Goal: Task Accomplishment & Management: Manage account settings

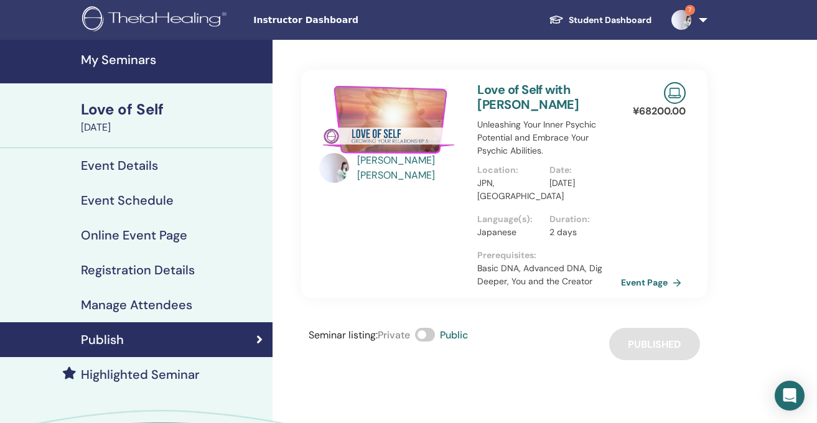
click at [133, 57] on h4 "My Seminars" at bounding box center [173, 59] width 184 height 15
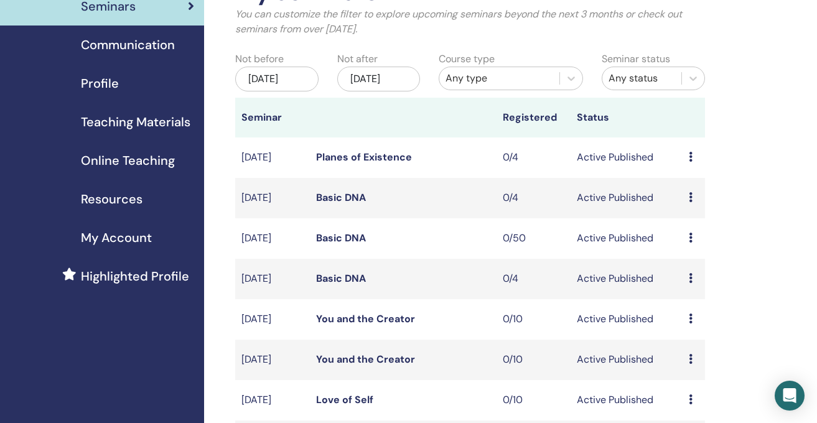
scroll to position [291, 0]
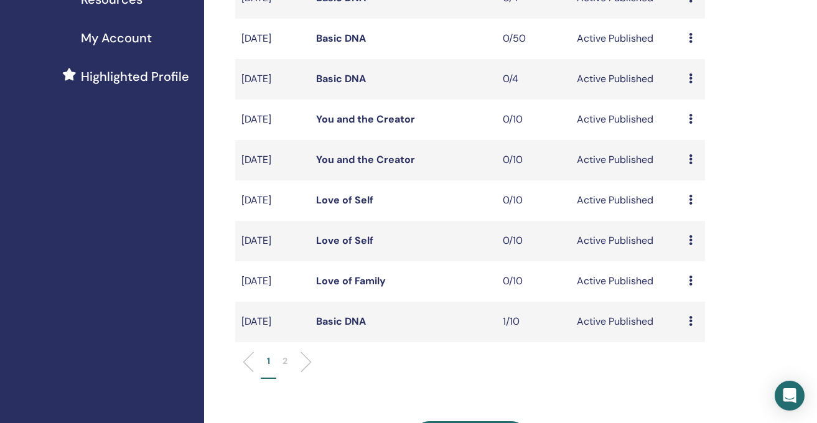
click at [689, 326] on icon at bounding box center [691, 321] width 4 height 10
click at [683, 383] on link "Attendees" at bounding box center [692, 383] width 47 height 13
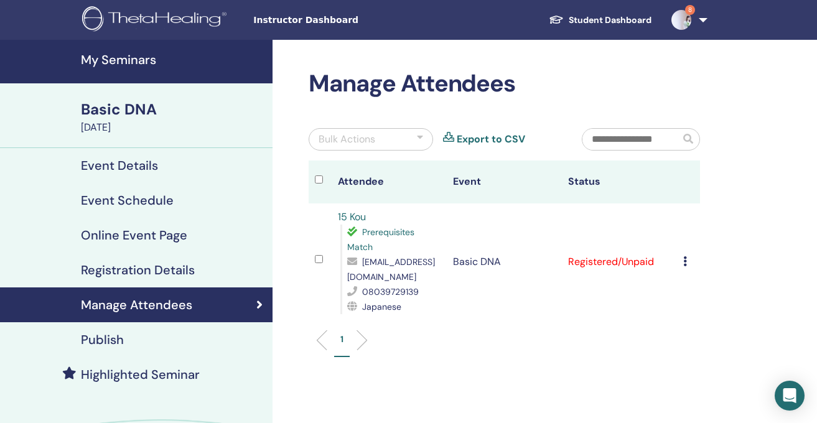
click at [685, 261] on icon at bounding box center [686, 261] width 4 height 10
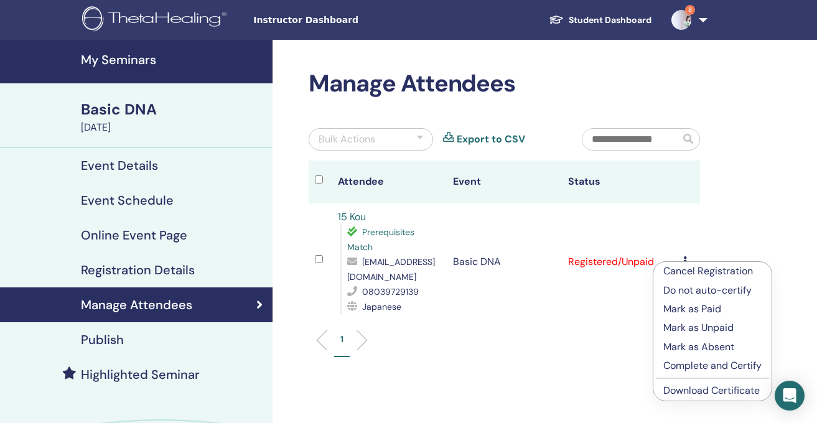
click at [712, 274] on p "Cancel Registration" at bounding box center [713, 271] width 98 height 15
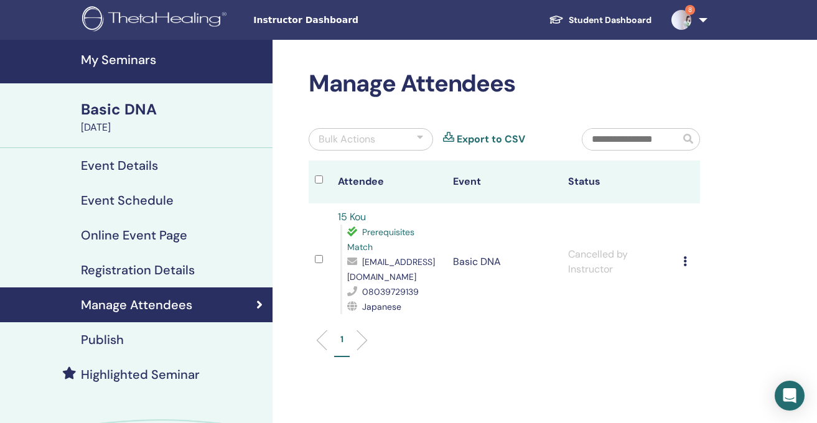
click at [162, 126] on div "[DATE]" at bounding box center [173, 127] width 184 height 15
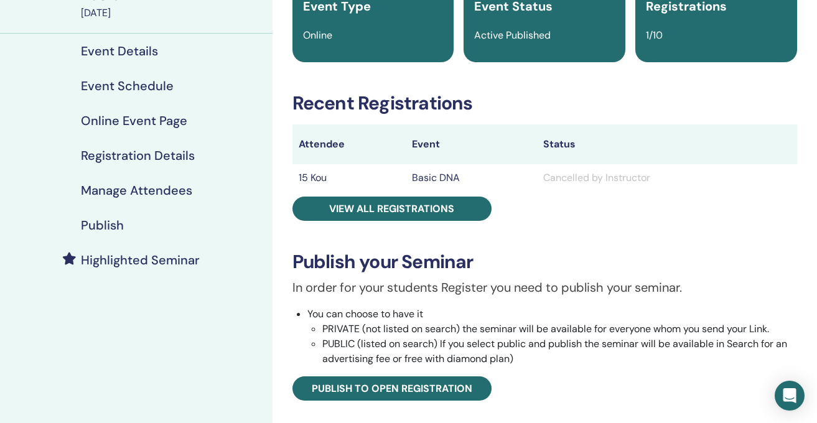
scroll to position [118, 0]
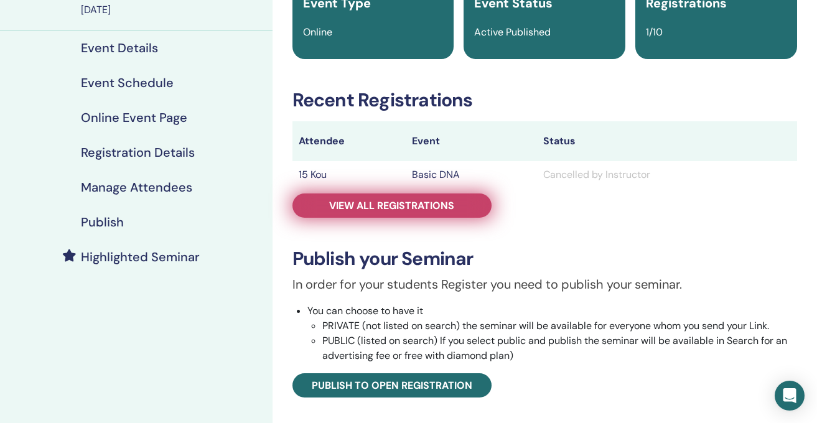
click at [383, 203] on span "View all registrations" at bounding box center [391, 205] width 125 height 13
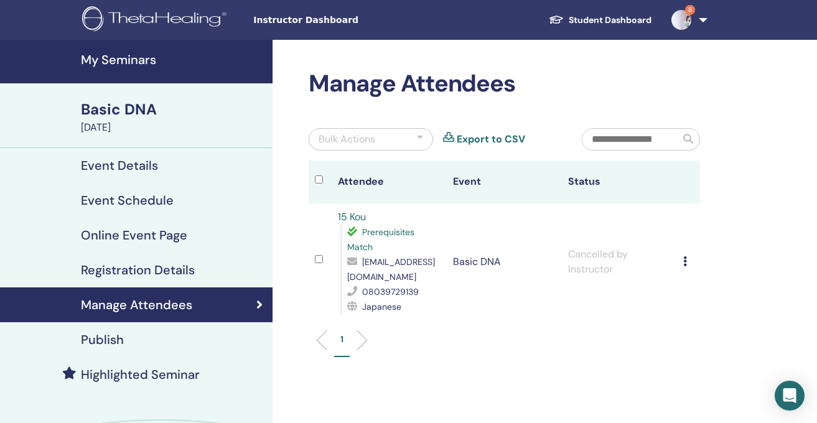
click at [148, 111] on div "Basic DNA" at bounding box center [173, 109] width 184 height 21
